Goal: Task Accomplishment & Management: Complete application form

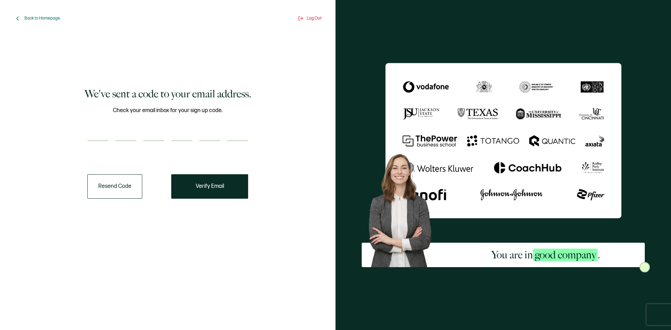
click at [92, 141] on div "Check your email inbox for your sign up code." at bounding box center [167, 128] width 161 height 44
click at [94, 133] on input "number" at bounding box center [97, 134] width 21 height 14
type input "5"
type input "9"
type input "8"
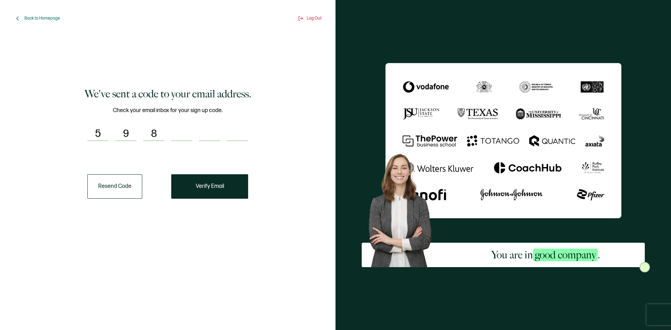
type input "1"
type input "7"
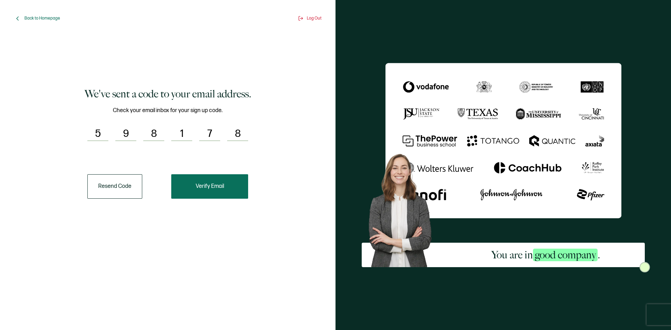
type input "8"
click at [185, 191] on button "Verify Email" at bounding box center [209, 186] width 77 height 24
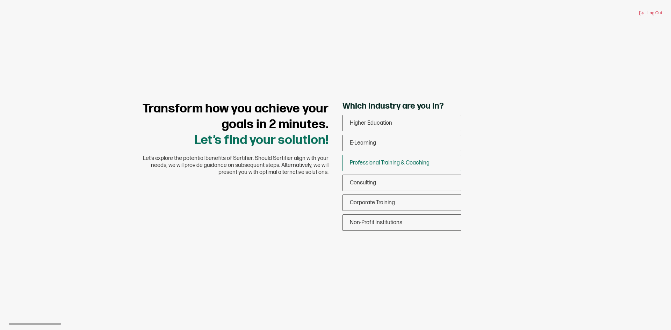
click at [350, 163] on span "Professional Training & Coaching" at bounding box center [390, 163] width 80 height 7
click at [0, 0] on input "Professional Training & Coaching" at bounding box center [0, 0] width 0 height 0
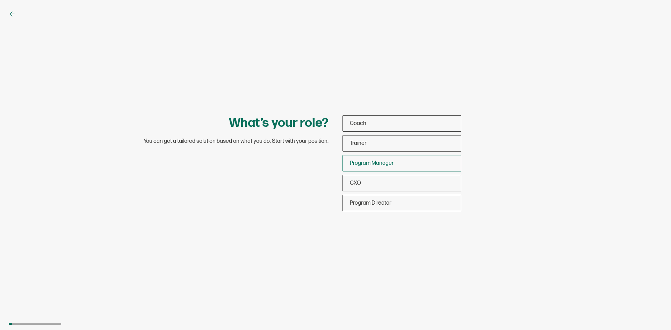
click at [367, 163] on span "Program Manager" at bounding box center [372, 163] width 44 height 7
click at [0, 0] on input "Program Manager" at bounding box center [0, 0] width 0 height 0
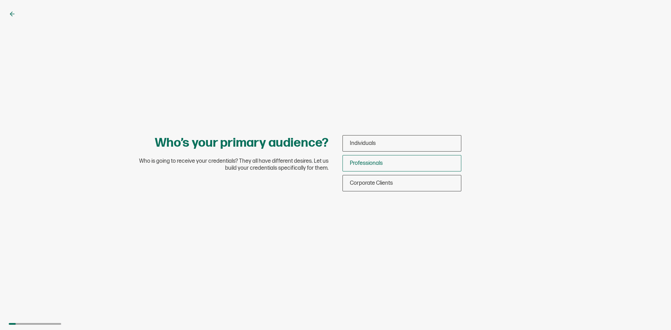
click at [354, 169] on div "Professionals" at bounding box center [402, 163] width 118 height 16
click at [0, 0] on input "Professionals" at bounding box center [0, 0] width 0 height 0
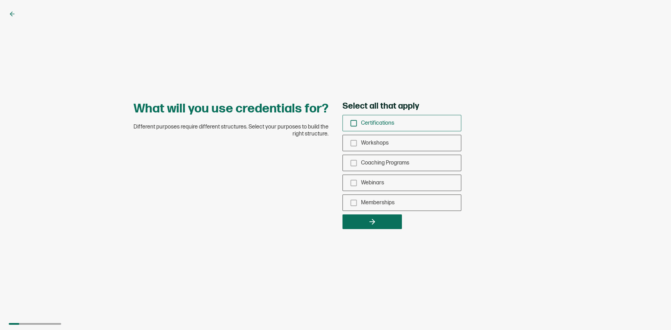
click at [350, 125] on icon "checkbox-group" at bounding box center [354, 123] width 8 height 8
click at [0, 0] on input "Certifications" at bounding box center [0, 0] width 0 height 0
click at [355, 142] on icon "checkbox-group" at bounding box center [354, 143] width 8 height 8
click at [0, 0] on input "Workshops" at bounding box center [0, 0] width 0 height 0
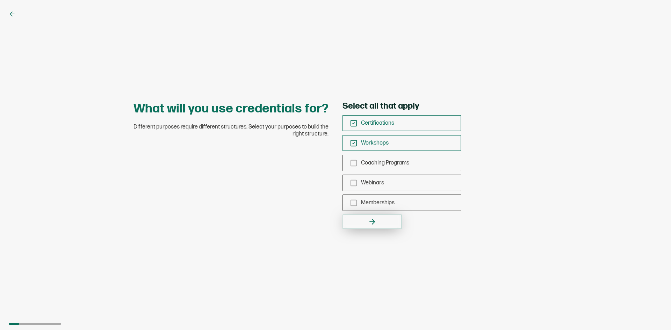
click at [363, 221] on button "button" at bounding box center [371, 221] width 59 height 15
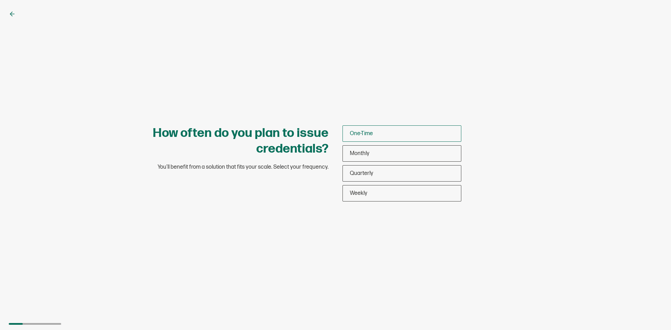
click at [362, 131] on span "One-Time" at bounding box center [361, 133] width 23 height 7
click at [0, 0] on input "One-Time" at bounding box center [0, 0] width 0 height 0
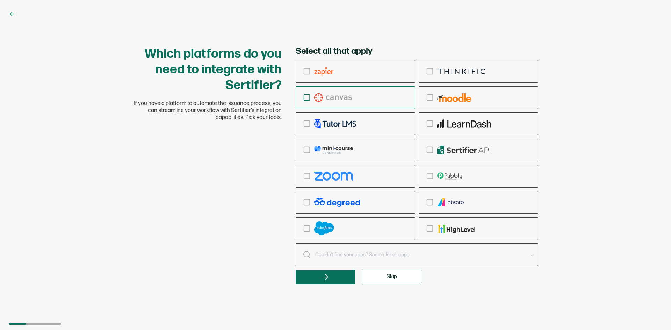
click at [304, 101] on icon "checkbox-group" at bounding box center [307, 98] width 8 height 8
click at [0, 0] on input "checkbox-group" at bounding box center [0, 0] width 0 height 0
click at [322, 271] on button "button" at bounding box center [324, 277] width 59 height 15
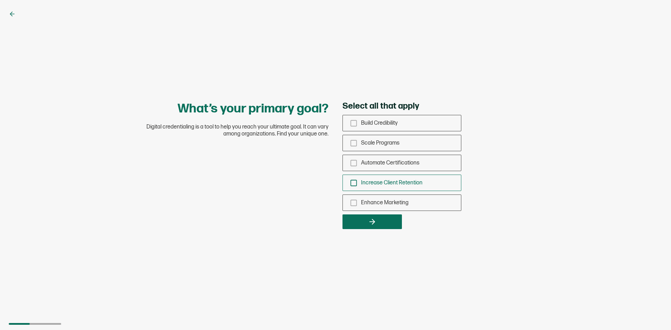
click at [346, 182] on div "Increase Client Retention" at bounding box center [402, 183] width 118 height 16
click at [0, 0] on input "Increase Client Retention" at bounding box center [0, 0] width 0 height 0
click at [351, 203] on icon "checkbox-group" at bounding box center [354, 203] width 8 height 8
click at [0, 0] on input "Enhance Marketing" at bounding box center [0, 0] width 0 height 0
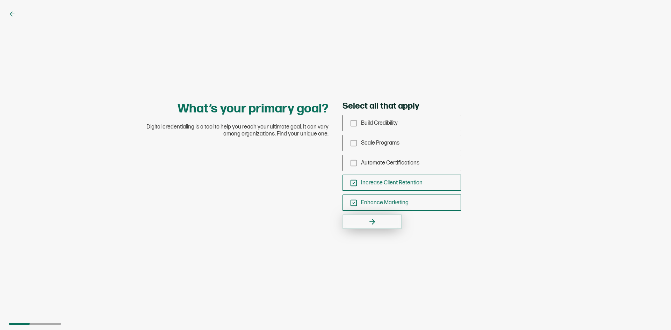
click at [352, 219] on button "button" at bounding box center [371, 221] width 59 height 15
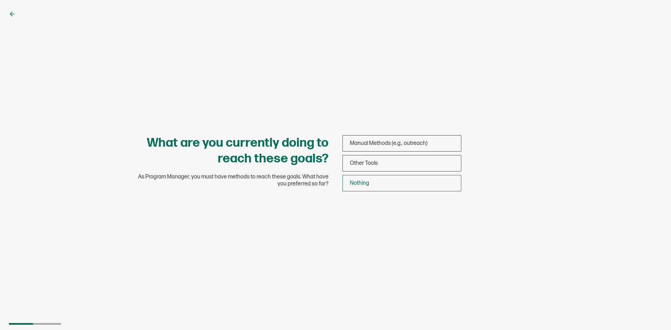
click at [385, 185] on div "Nothing" at bounding box center [402, 183] width 118 height 16
click at [0, 0] on input "Nothing" at bounding box center [0, 0] width 0 height 0
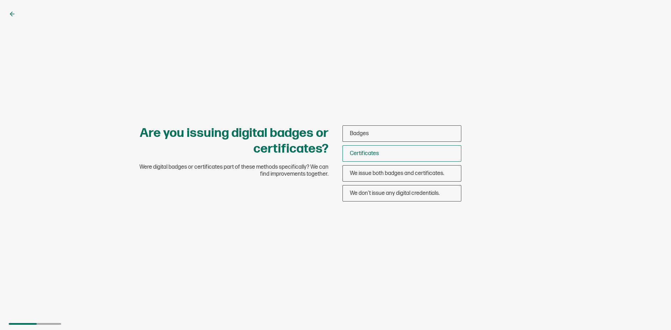
click at [372, 151] on span "Certificates" at bounding box center [364, 153] width 29 height 7
click at [0, 0] on input "Certificates" at bounding box center [0, 0] width 0 height 0
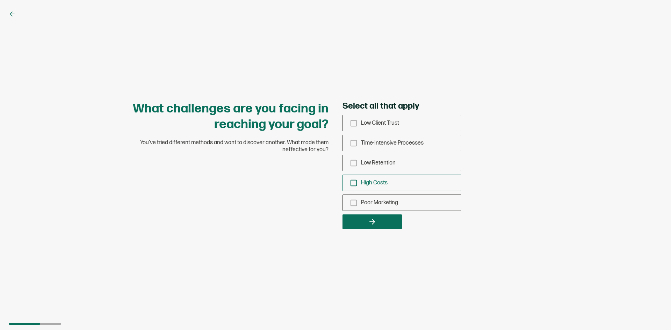
click at [354, 182] on icon "checkbox-group" at bounding box center [354, 183] width 8 height 8
click at [0, 0] on input "High Costs" at bounding box center [0, 0] width 0 height 0
click at [353, 203] on icon "checkbox-group" at bounding box center [354, 203] width 8 height 8
click at [0, 0] on input "Poor Marketing" at bounding box center [0, 0] width 0 height 0
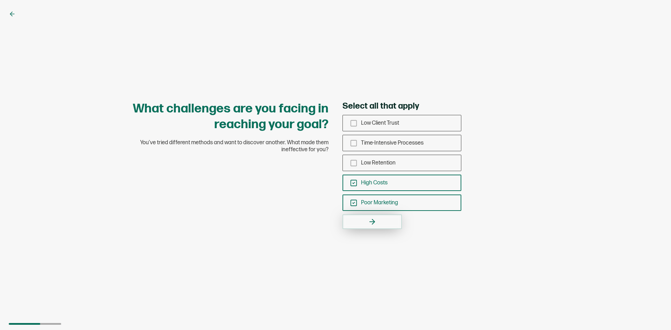
click at [360, 216] on button "button" at bounding box center [371, 221] width 59 height 15
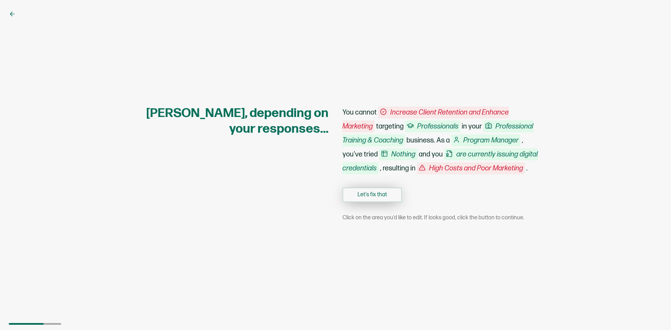
click at [373, 202] on button "Let's fix that" at bounding box center [371, 195] width 59 height 15
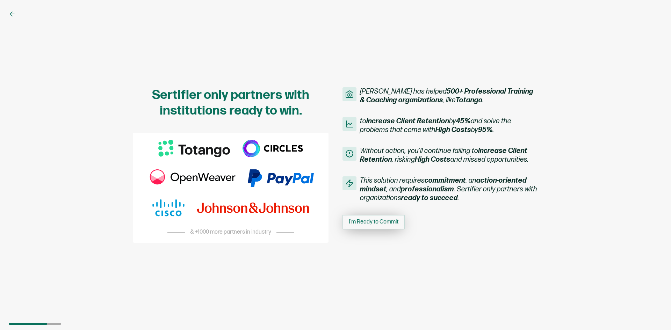
click at [371, 218] on button "I'm Ready to Commit" at bounding box center [373, 222] width 62 height 15
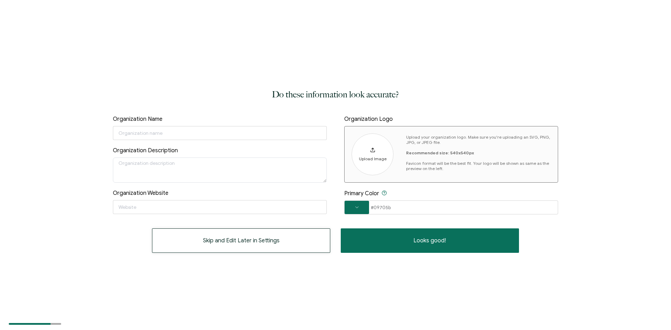
click at [247, 240] on span "Skip and Edit Later in Settings" at bounding box center [241, 241] width 76 height 6
click at [205, 240] on span "Skip and Edit Later in Settings" at bounding box center [241, 241] width 76 height 6
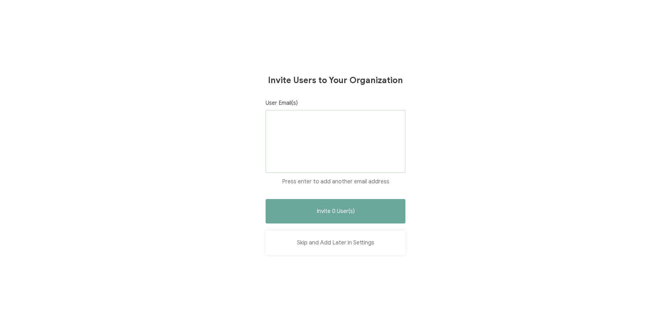
click at [341, 242] on button "Skip and Add Later in Settings" at bounding box center [335, 243] width 140 height 24
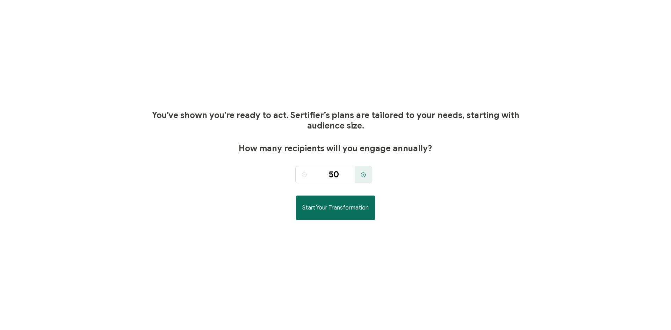
click at [341, 242] on div "You’ve shown you’re ready to act. Sertifier’s plans are tailored to your needs,…" at bounding box center [335, 165] width 402 height 330
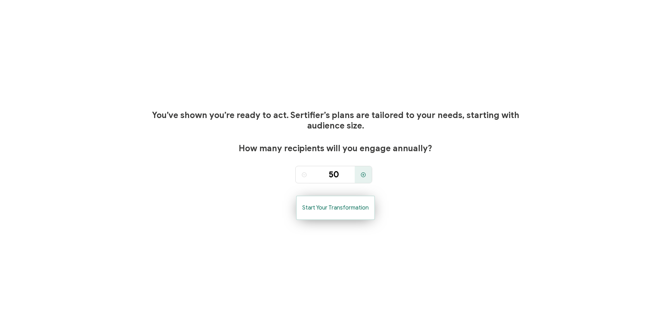
click at [341, 207] on span "Start Your Transformation" at bounding box center [335, 208] width 66 height 6
